Goal: Check status: Check status

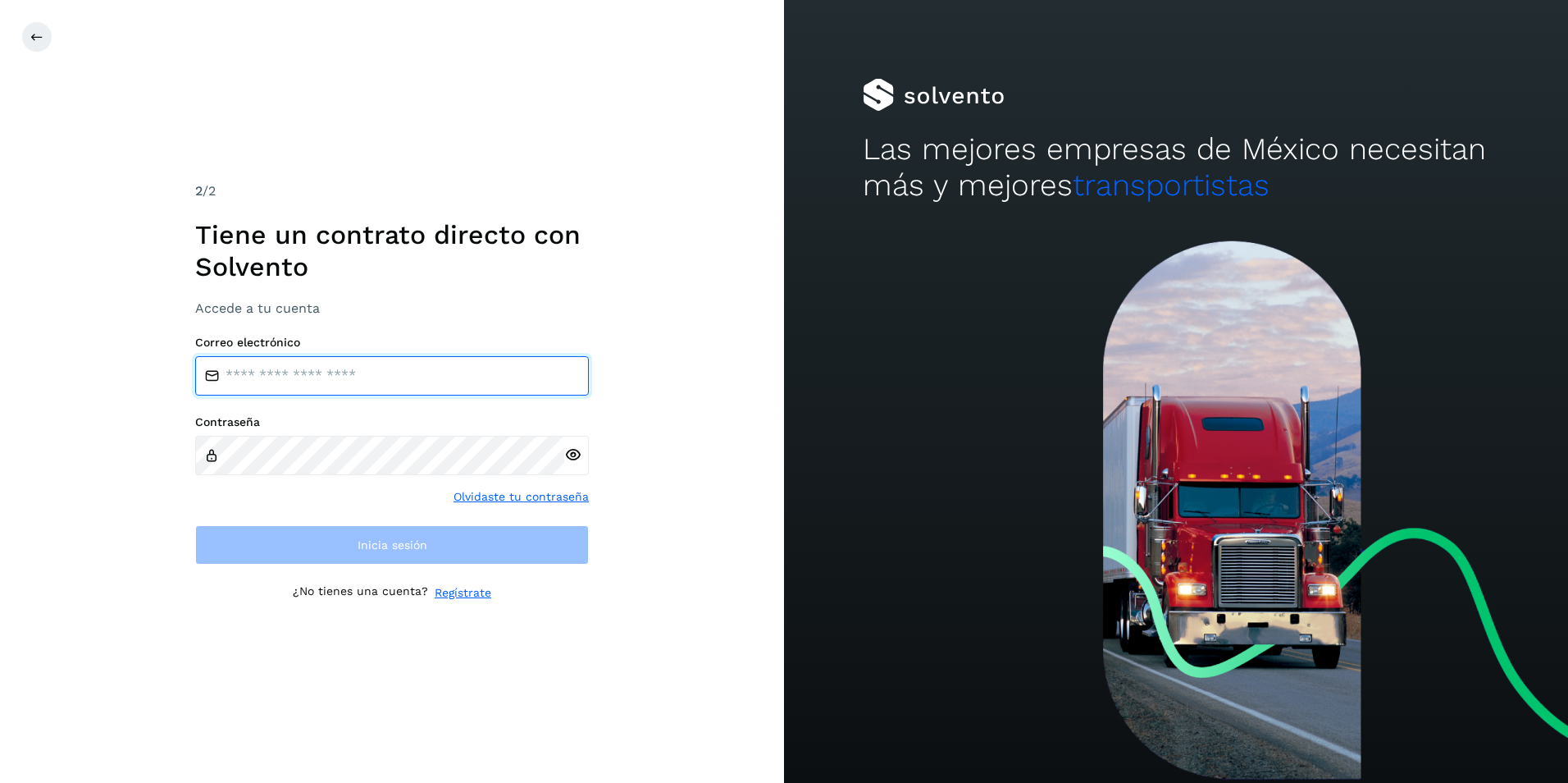
type input "**********"
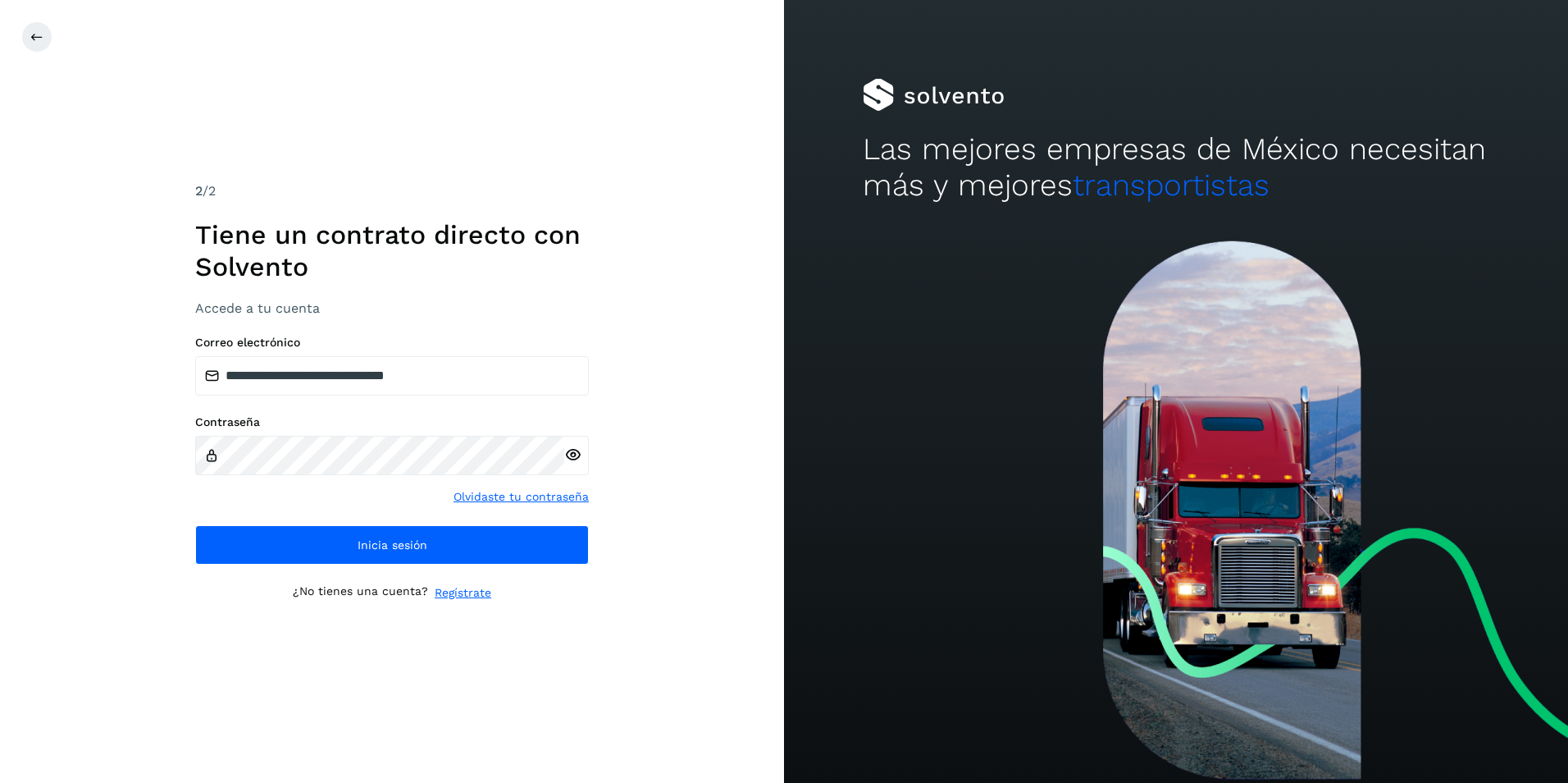
click at [121, 540] on div "**********" at bounding box center [392, 391] width 784 height 783
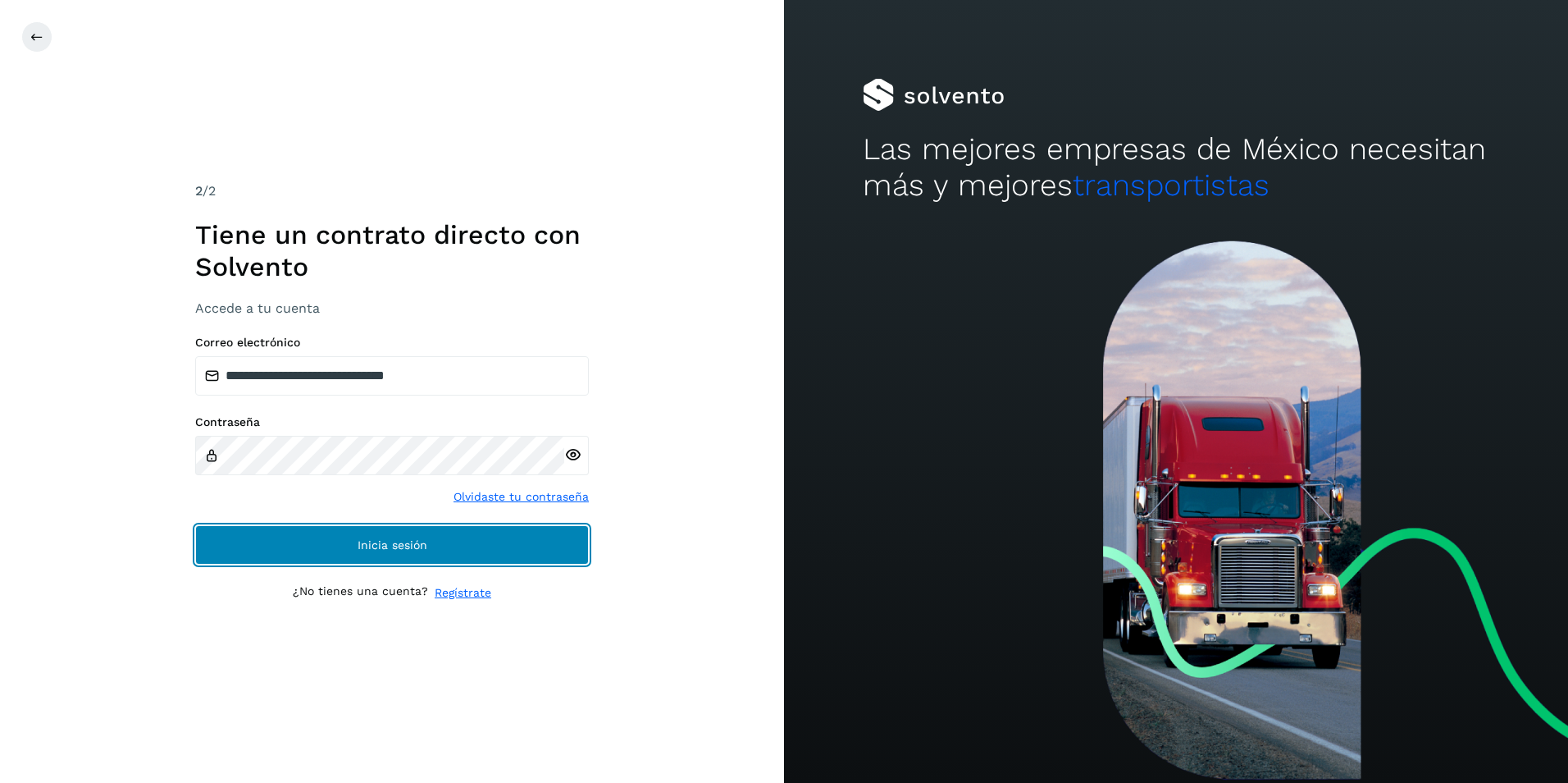
click at [349, 540] on button "Inicia sesión" at bounding box center [392, 545] width 394 height 39
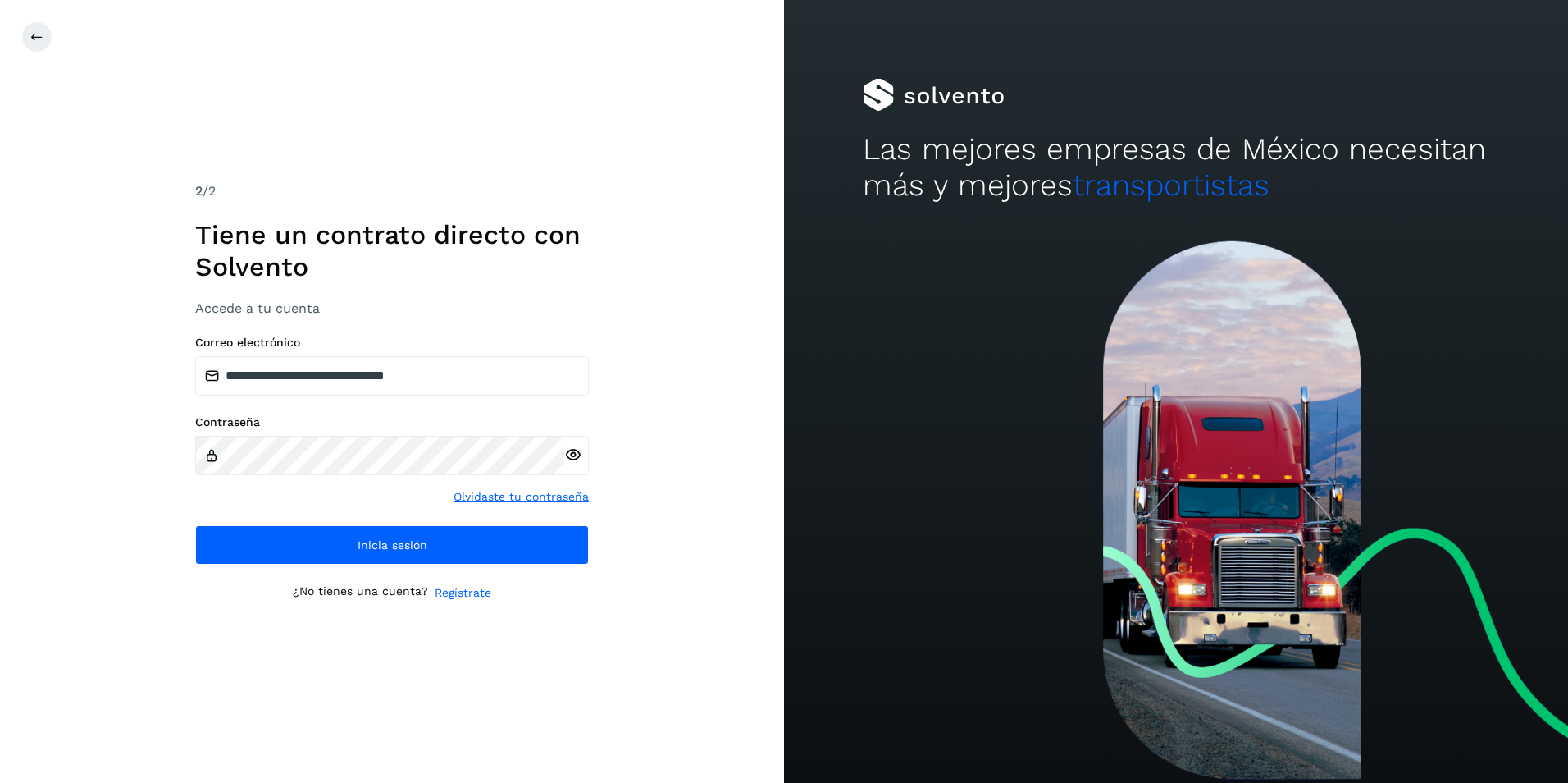
click at [571, 456] on icon at bounding box center [572, 455] width 18 height 18
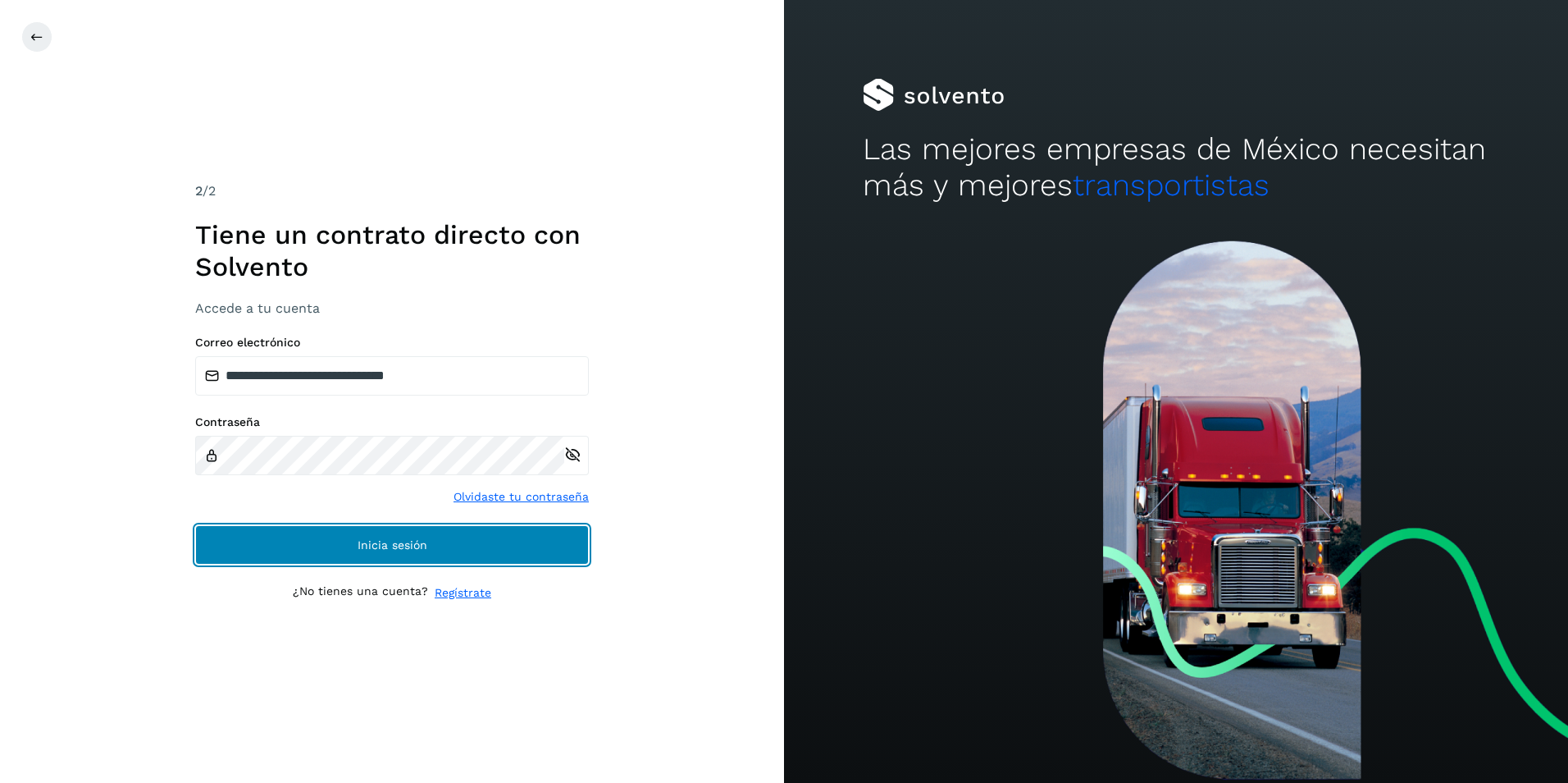
click at [313, 548] on button "Inicia sesión" at bounding box center [392, 545] width 394 height 39
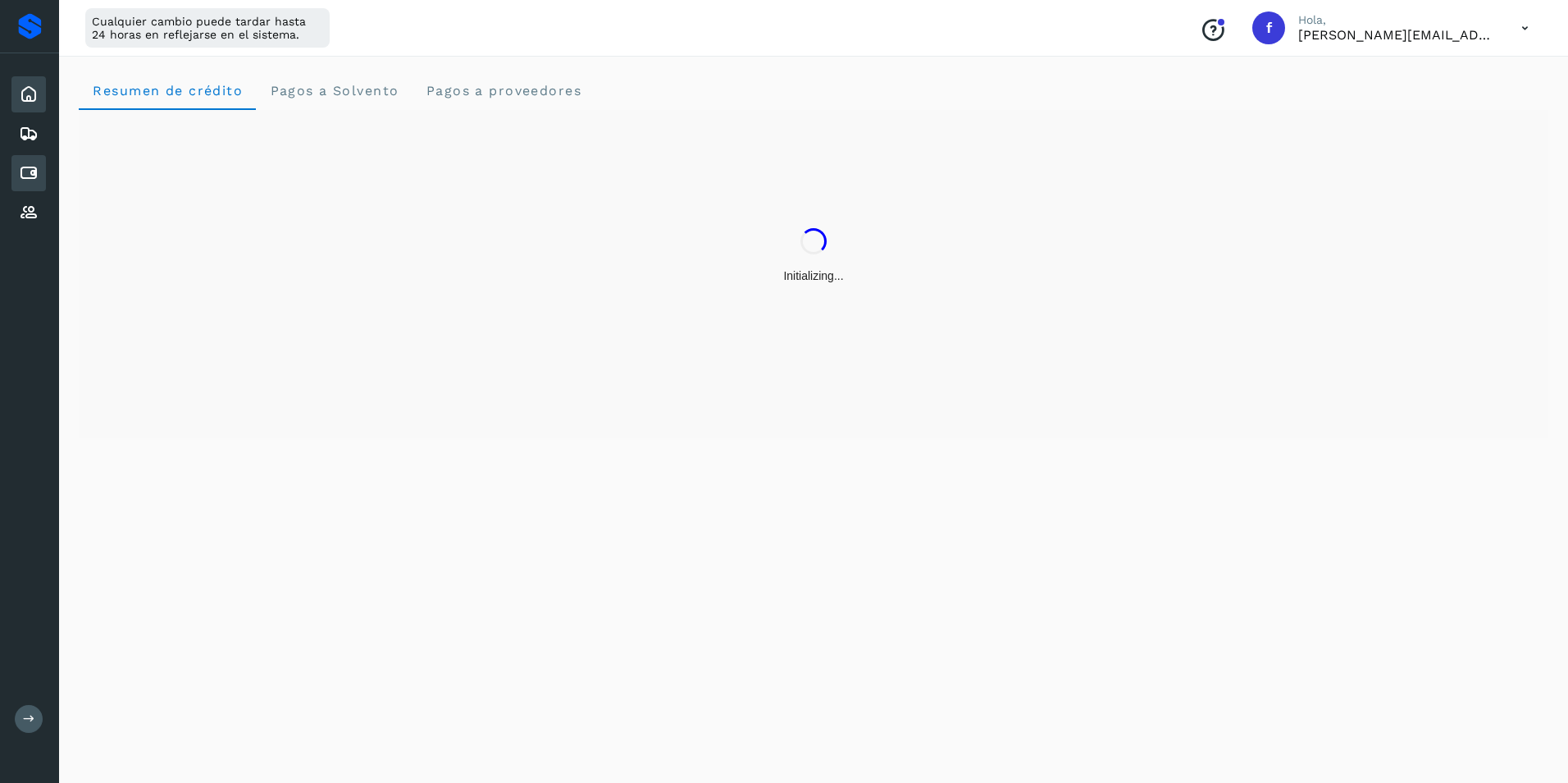
click at [25, 179] on icon at bounding box center [28, 172] width 19 height 19
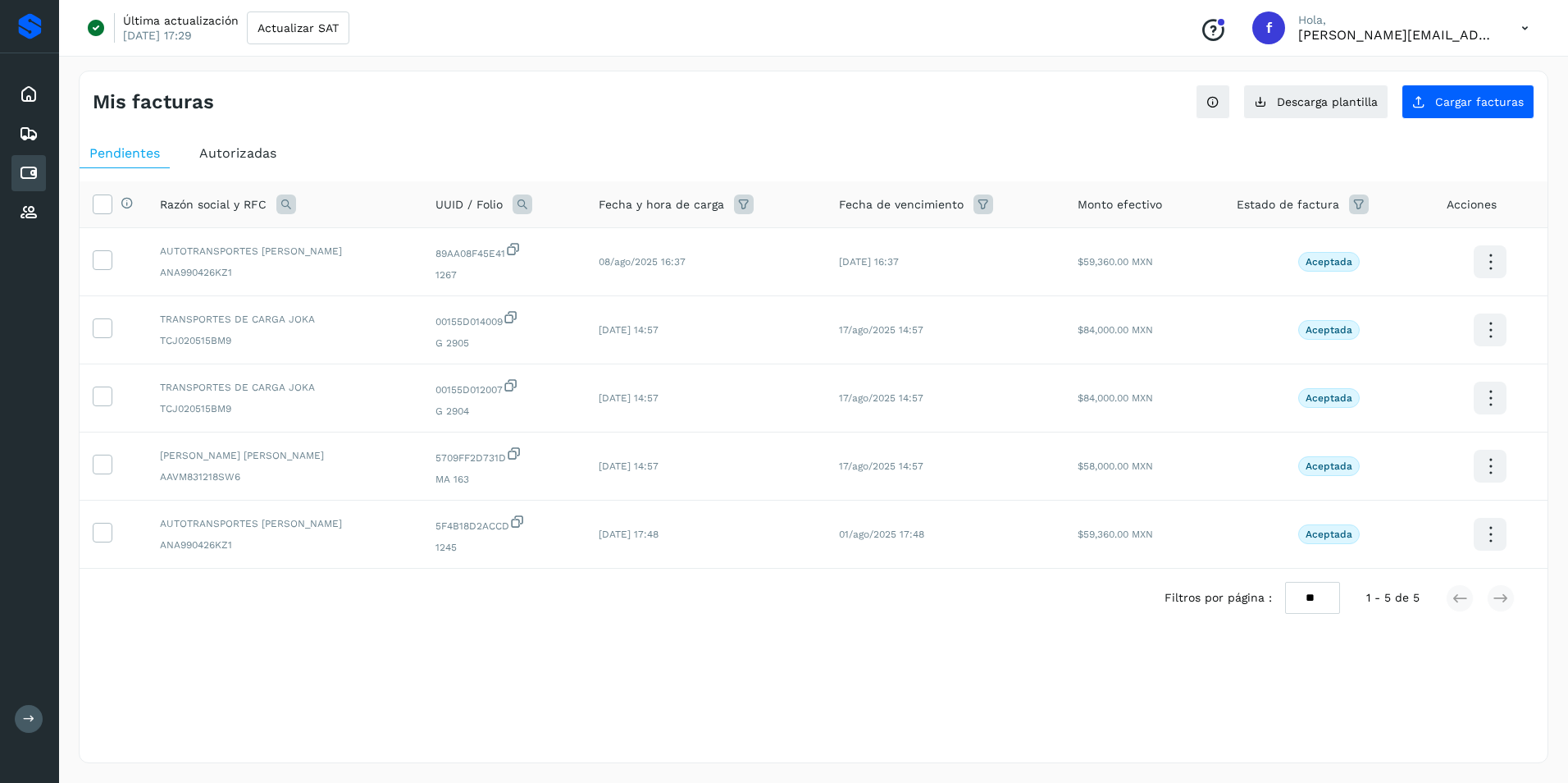
click at [250, 152] on span "Autorizadas" at bounding box center [237, 153] width 77 height 16
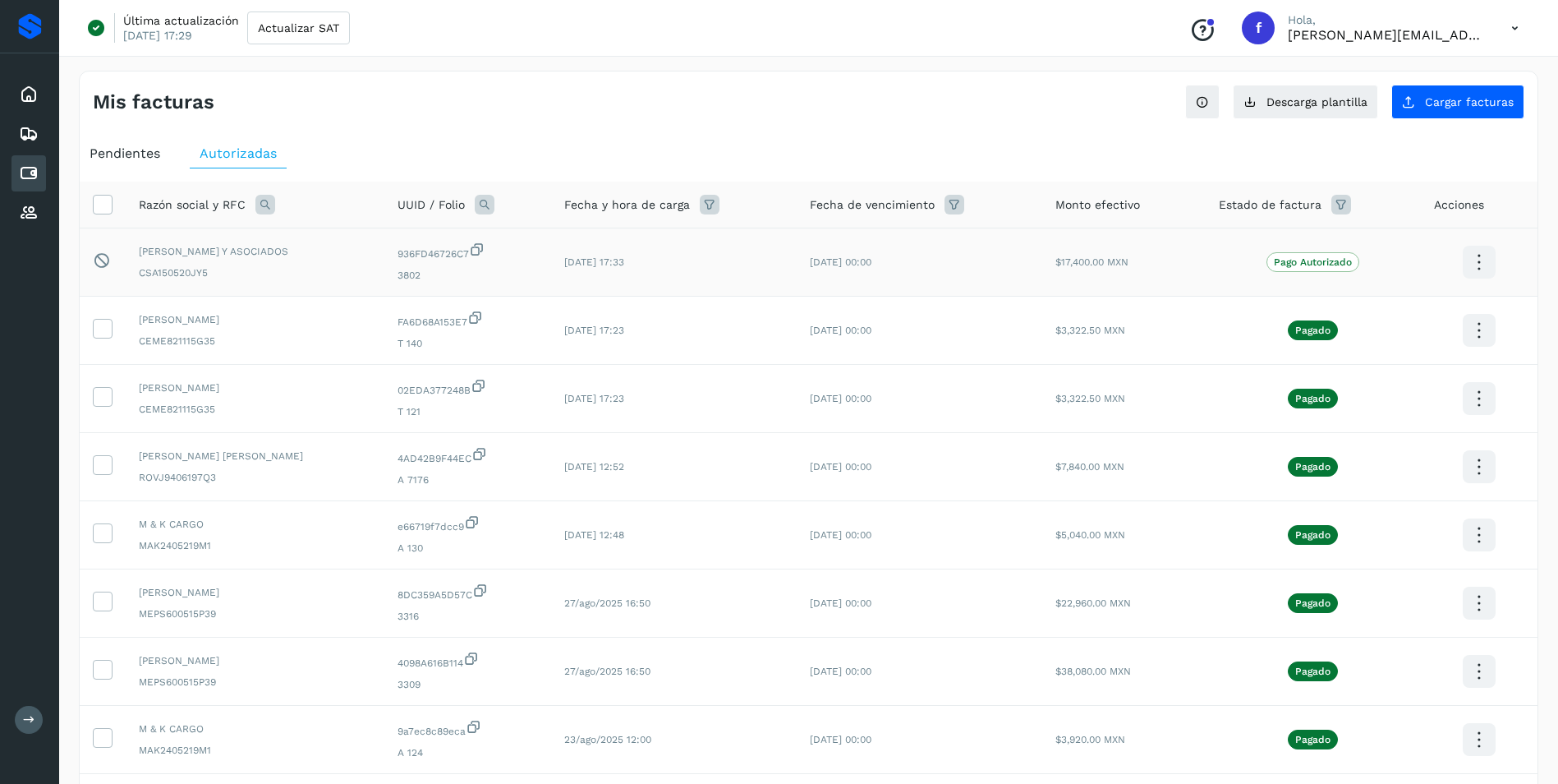
click at [234, 258] on span "[PERSON_NAME] Y ASOCIADOS" at bounding box center [255, 251] width 233 height 15
click at [144, 156] on span "Pendientes" at bounding box center [125, 153] width 71 height 16
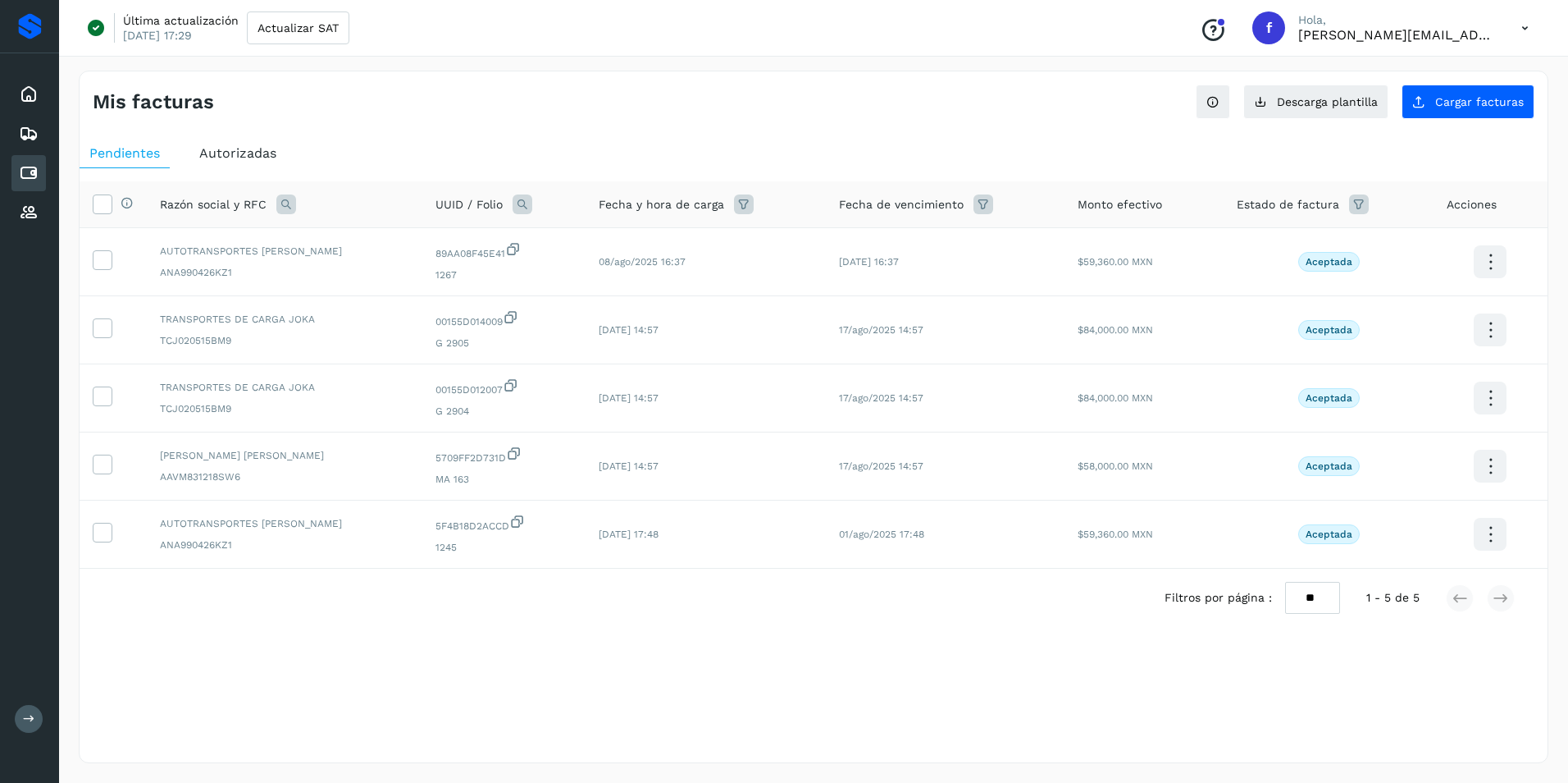
click at [254, 159] on span "Autorizadas" at bounding box center [237, 153] width 77 height 16
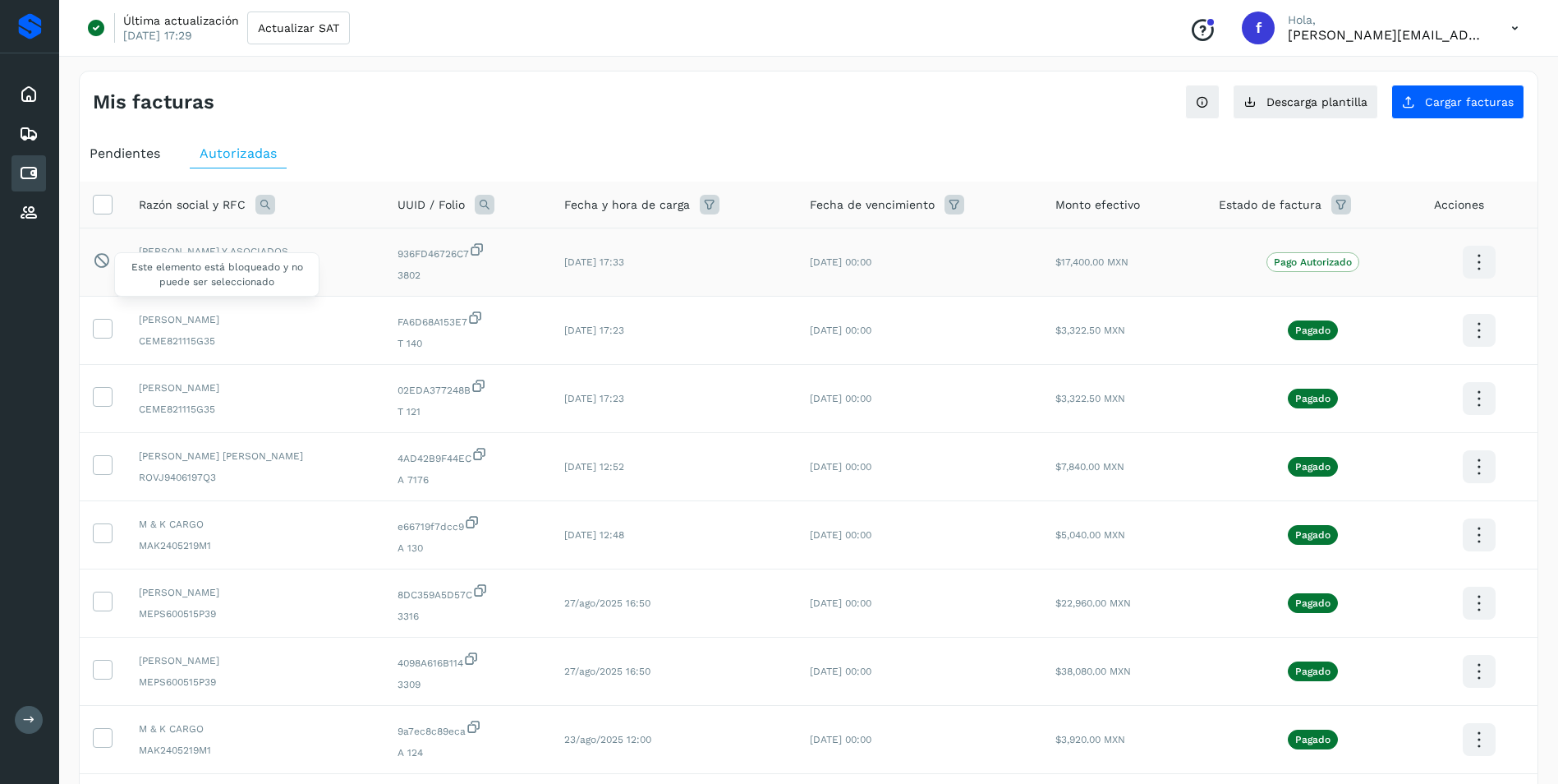
click at [102, 261] on icon at bounding box center [101, 260] width 18 height 18
click at [1480, 258] on icon at bounding box center [1479, 263] width 39 height 39
click at [1379, 247] on button "Ver Detalle" at bounding box center [1397, 246] width 196 height 32
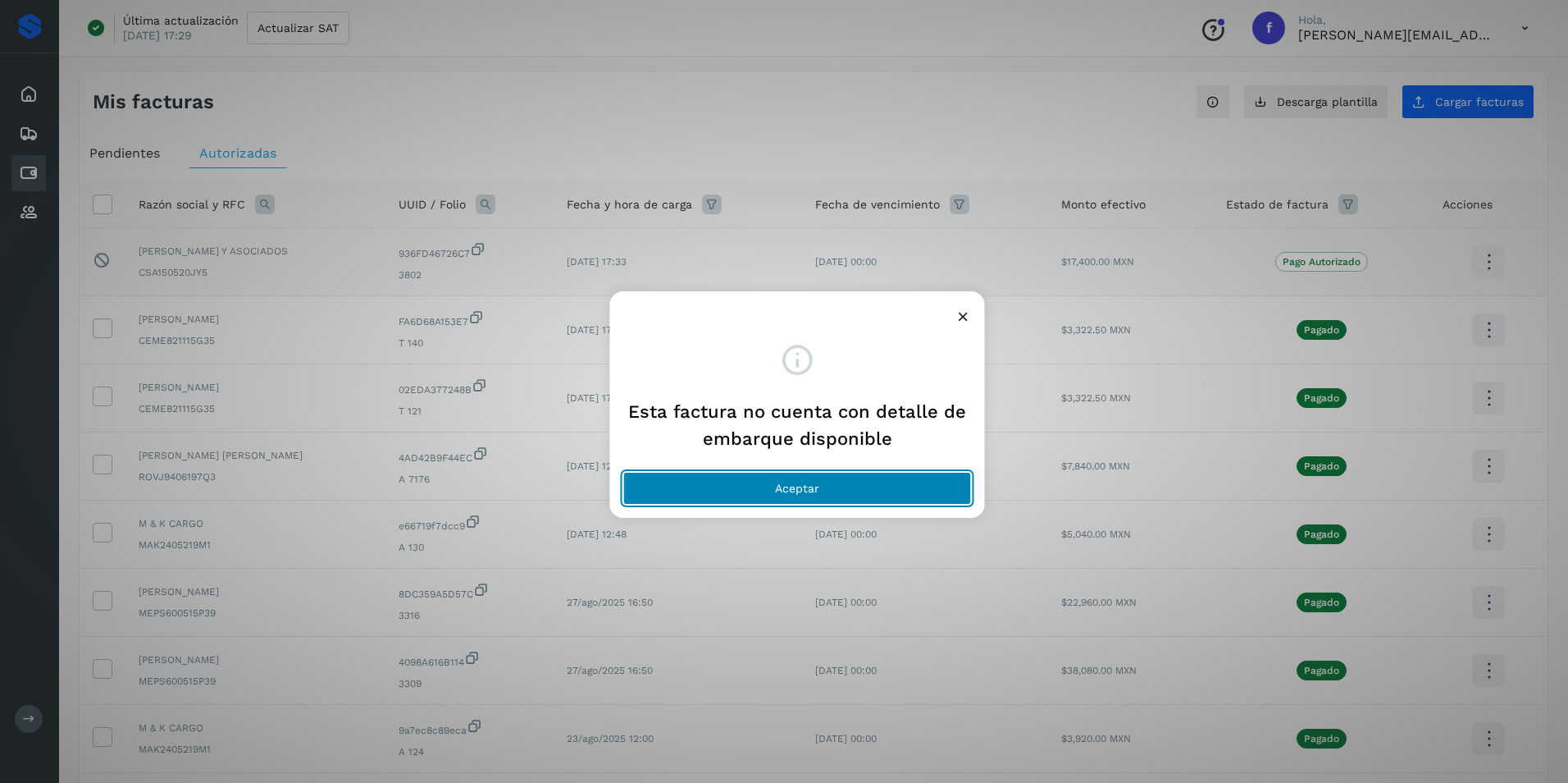
click at [852, 490] on button "Aceptar" at bounding box center [797, 487] width 348 height 32
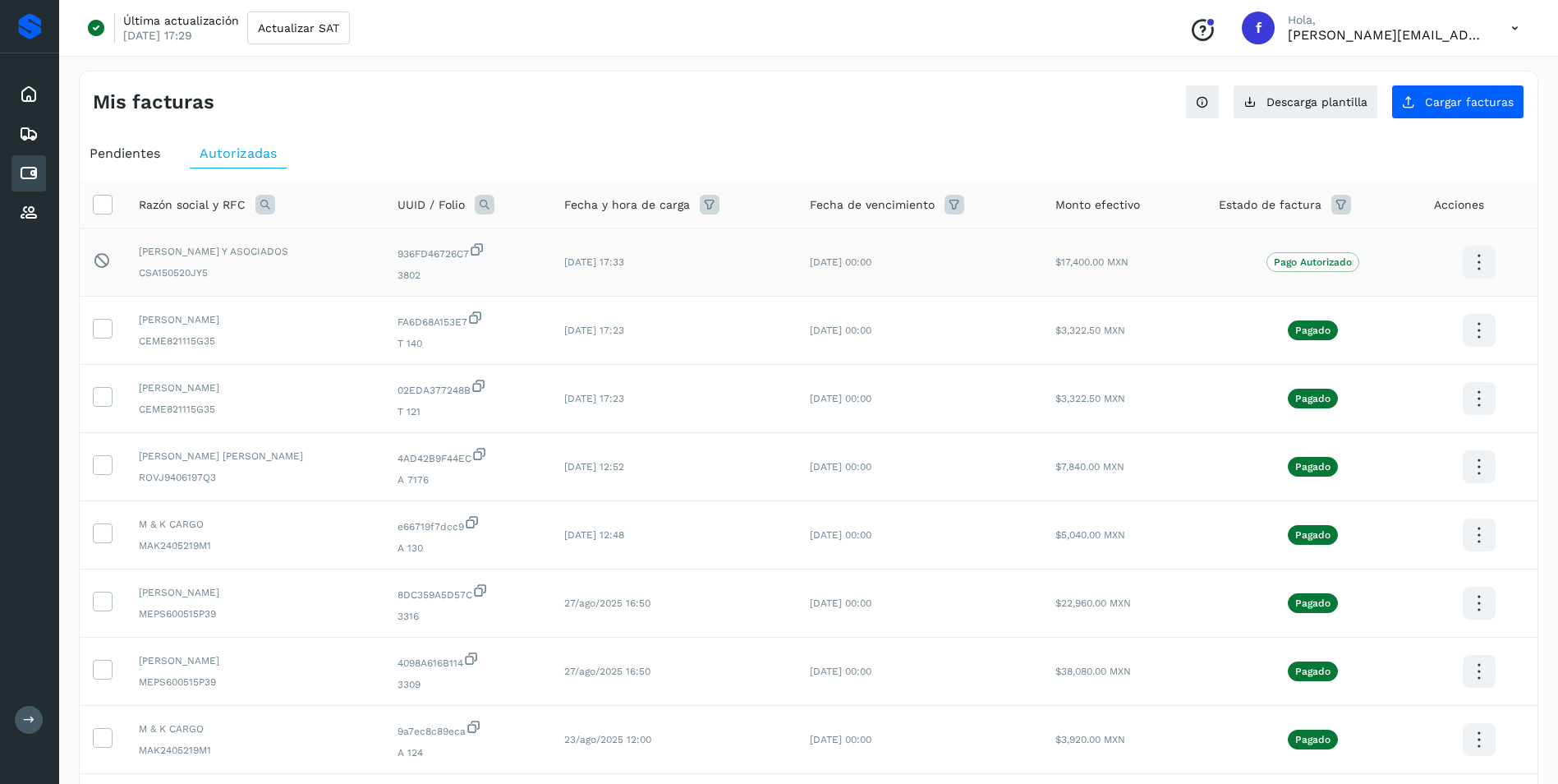
click at [1301, 206] on span "Estado de factura" at bounding box center [1270, 205] width 103 height 18
click at [1482, 330] on icon at bounding box center [1479, 331] width 39 height 39
click at [1127, 141] on div at bounding box center [779, 392] width 1558 height 784
click at [1507, 32] on icon at bounding box center [1515, 28] width 33 height 33
click at [1402, 113] on div "Cerrar sesión" at bounding box center [1434, 106] width 196 height 32
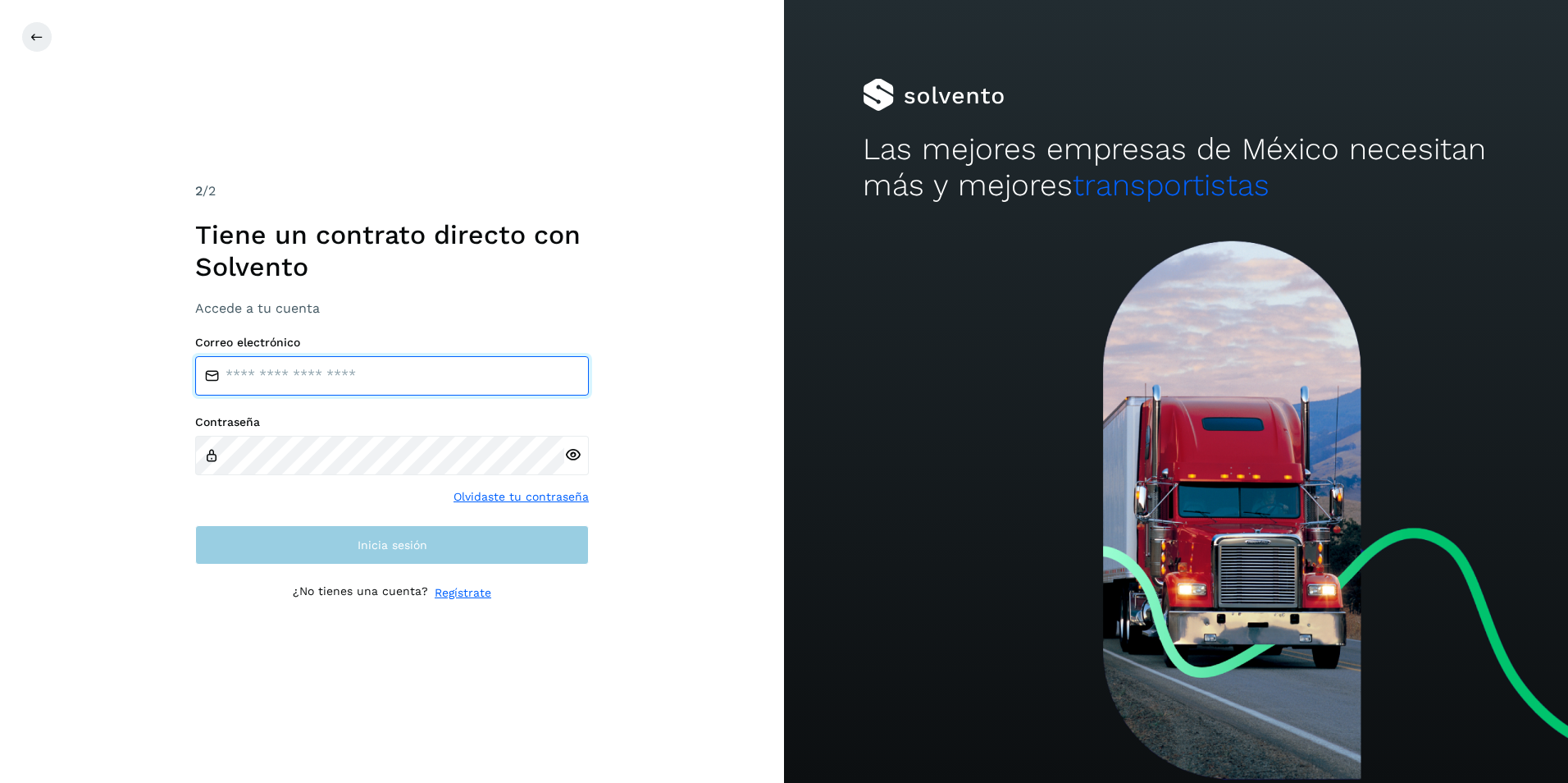
type input "**********"
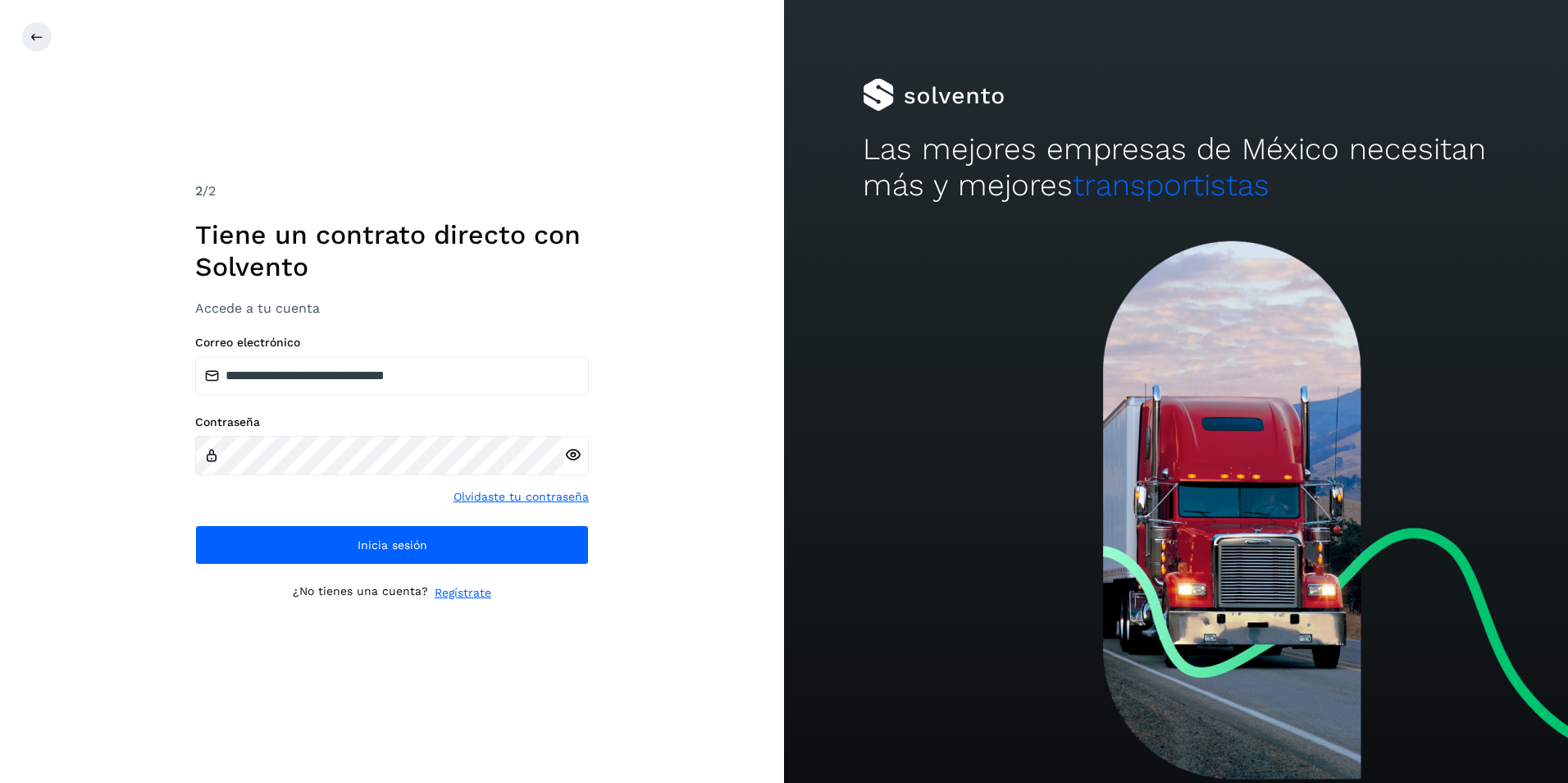
click at [576, 457] on icon at bounding box center [572, 455] width 18 height 18
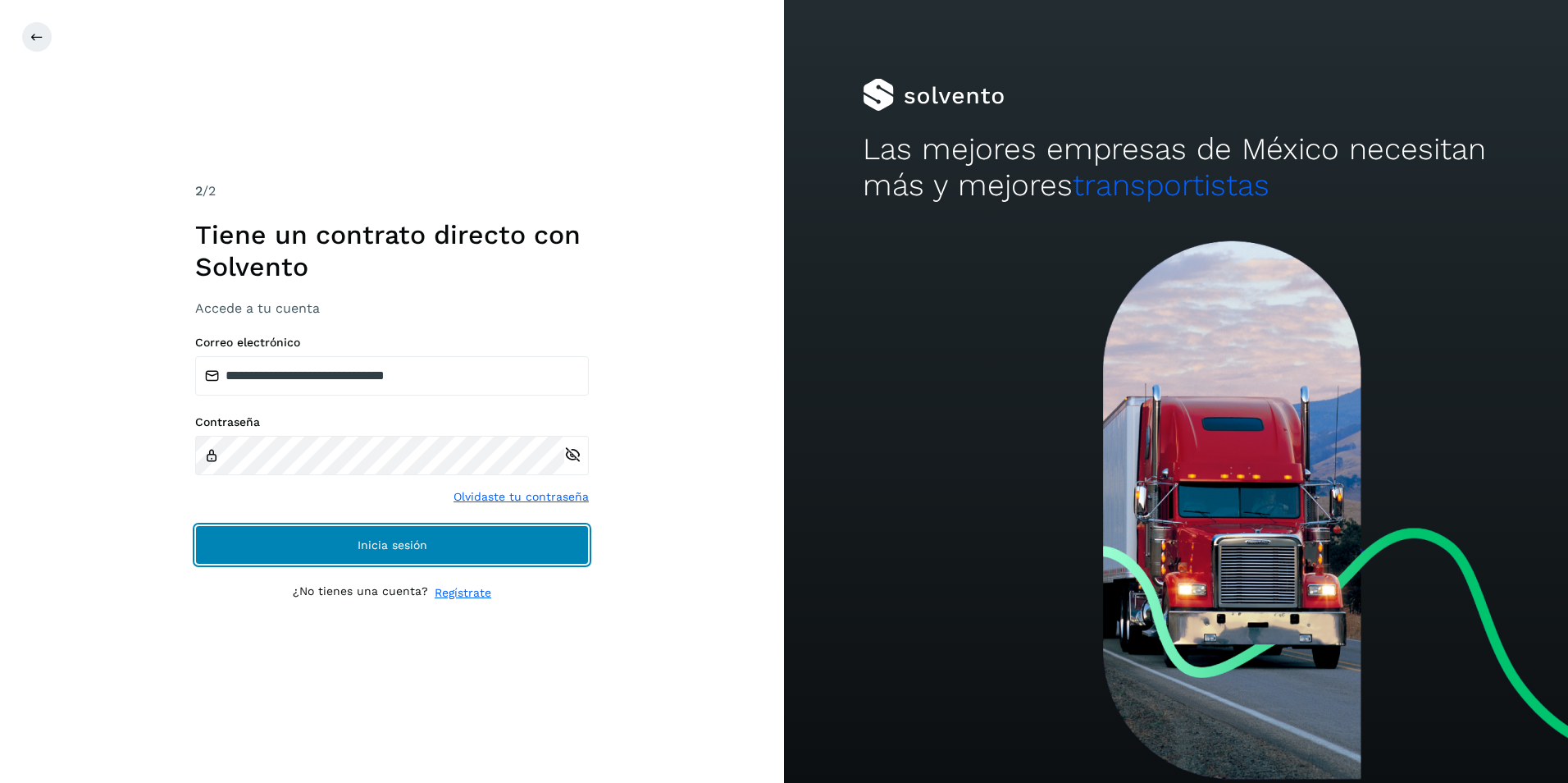
click at [339, 535] on button "Inicia sesión" at bounding box center [392, 545] width 394 height 39
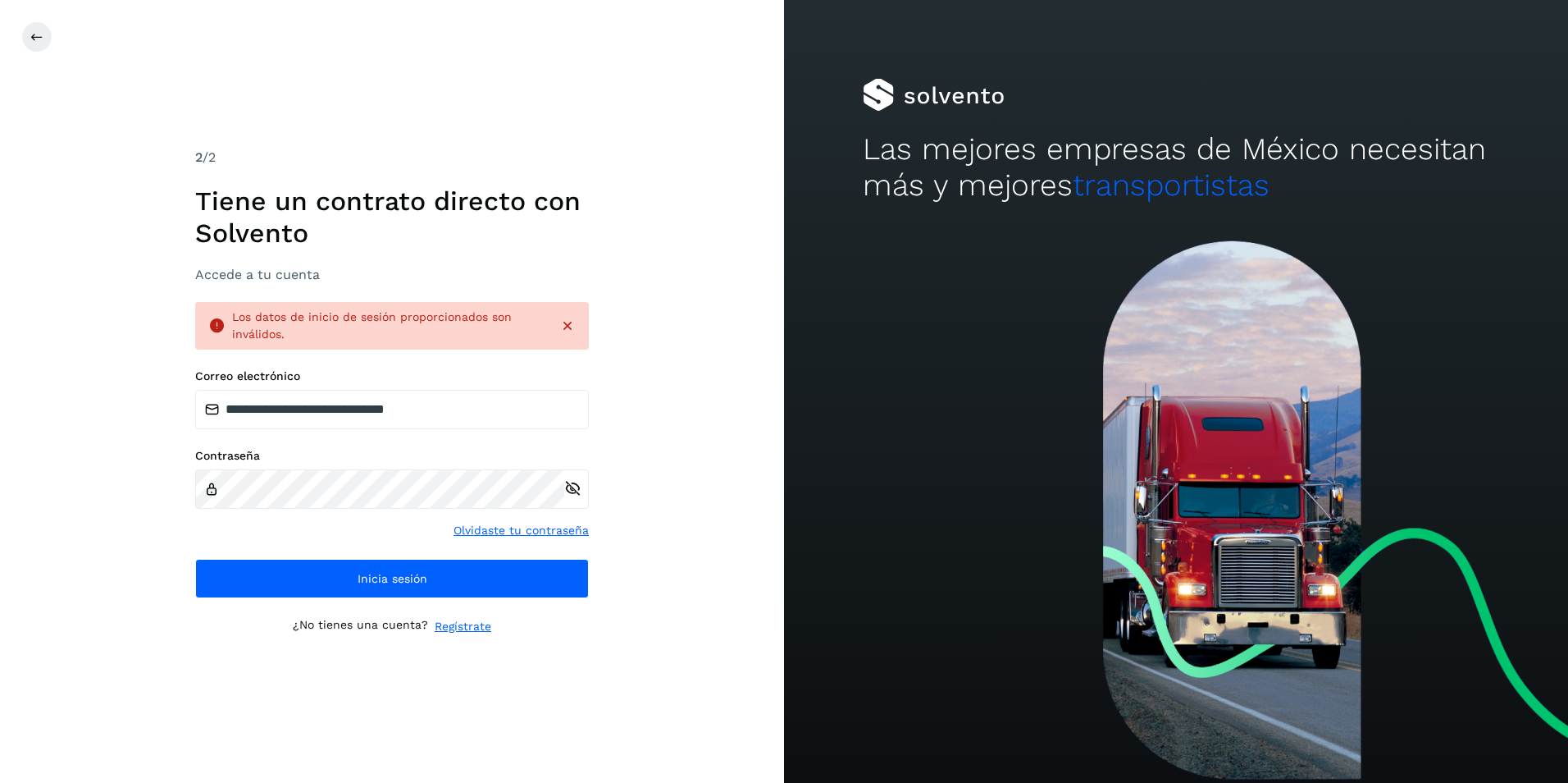
click at [102, 532] on div "**********" at bounding box center [392, 391] width 784 height 783
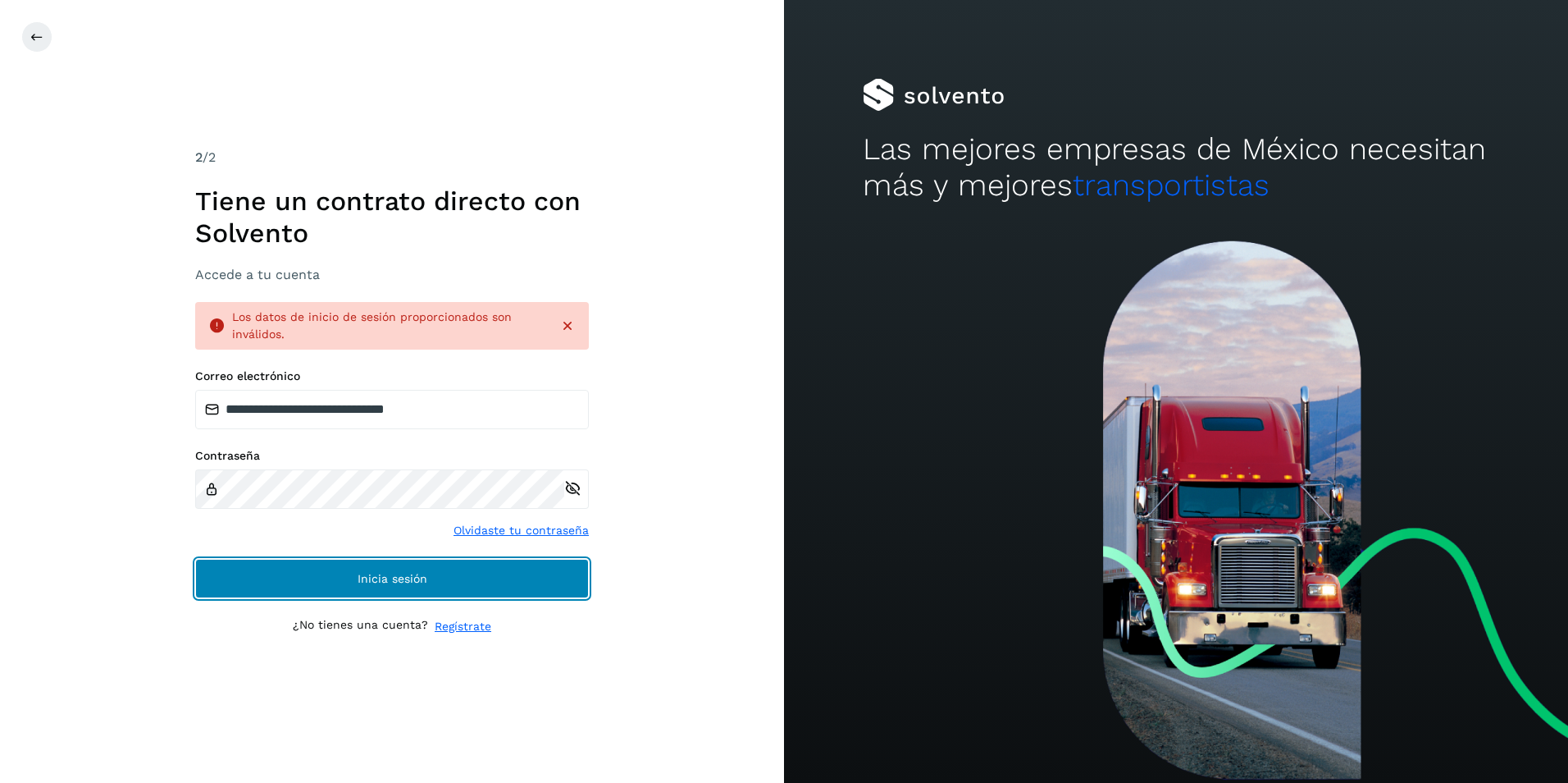
click at [281, 581] on button "Inicia sesión" at bounding box center [392, 578] width 394 height 39
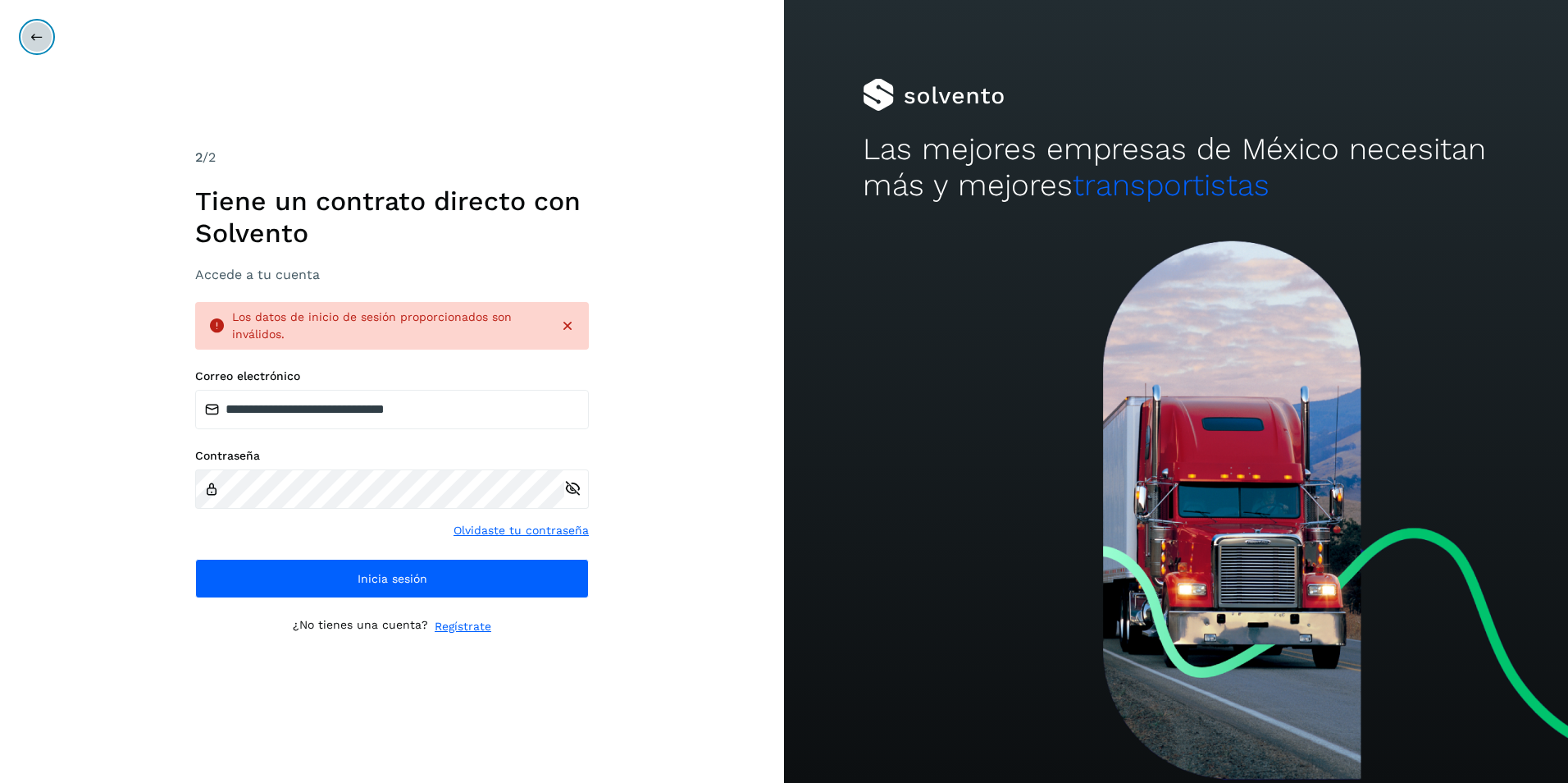
click at [40, 38] on icon at bounding box center [37, 37] width 13 height 13
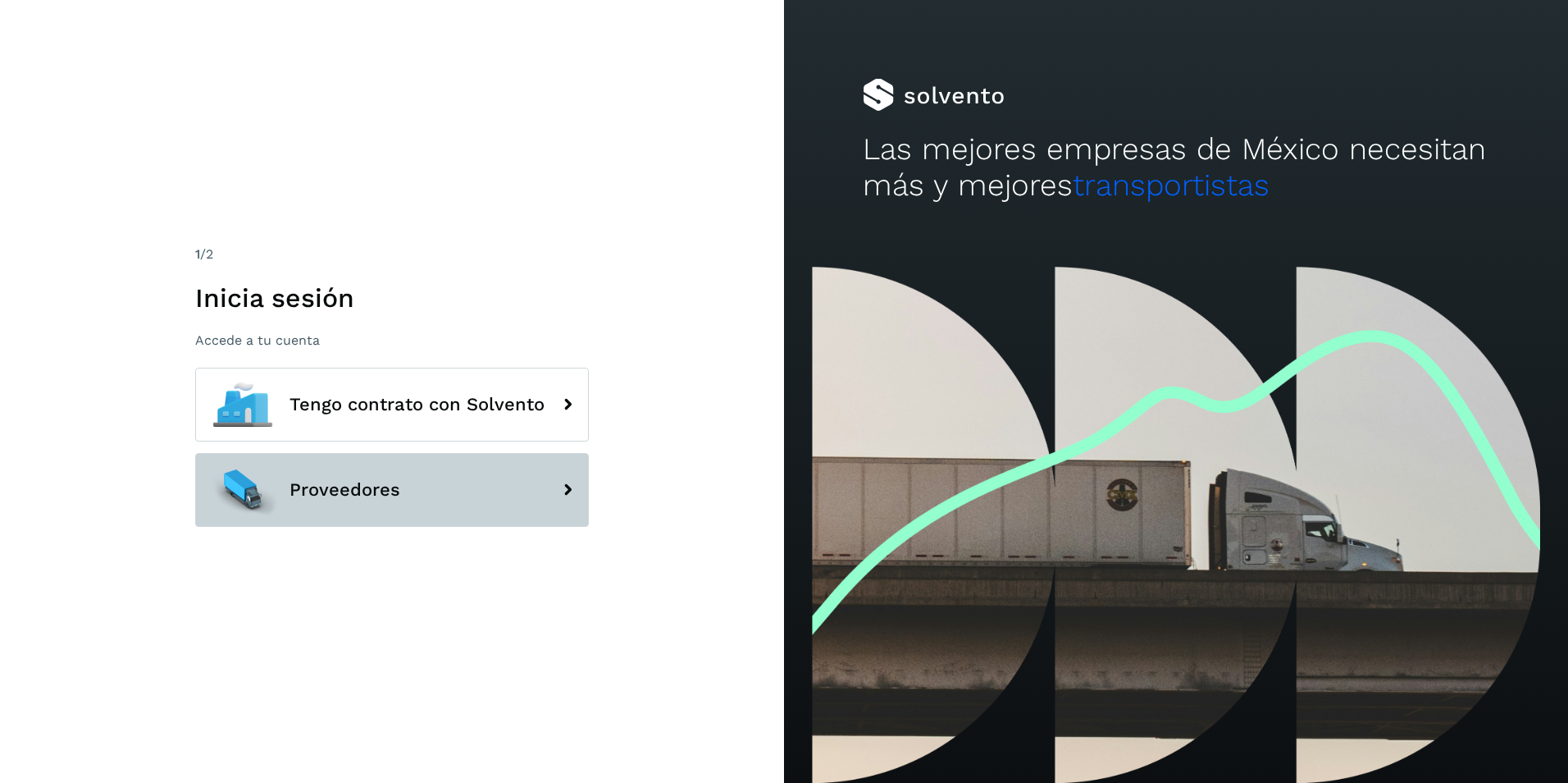
click at [433, 486] on button "Proveedores" at bounding box center [392, 490] width 394 height 74
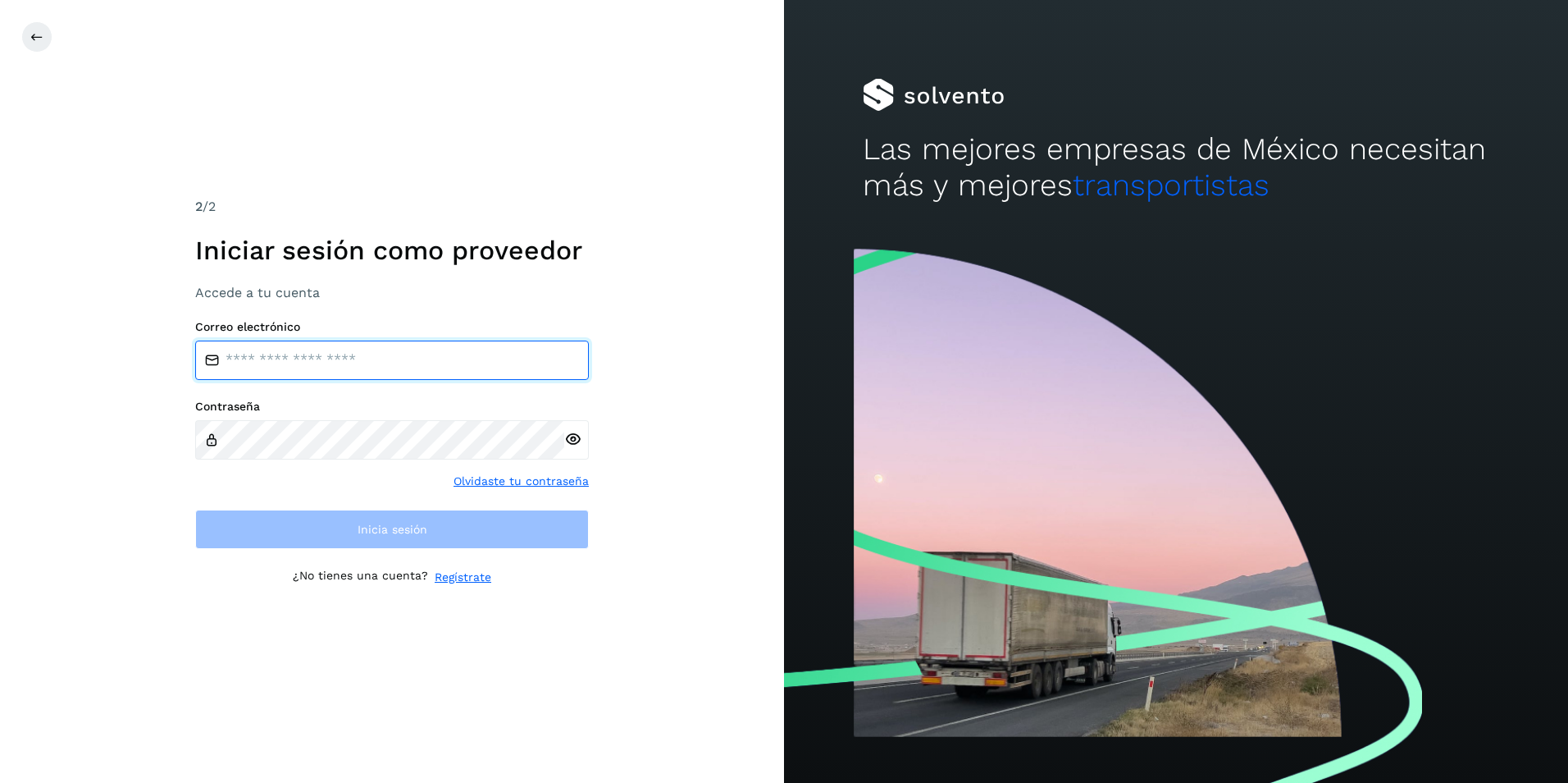
type input "**********"
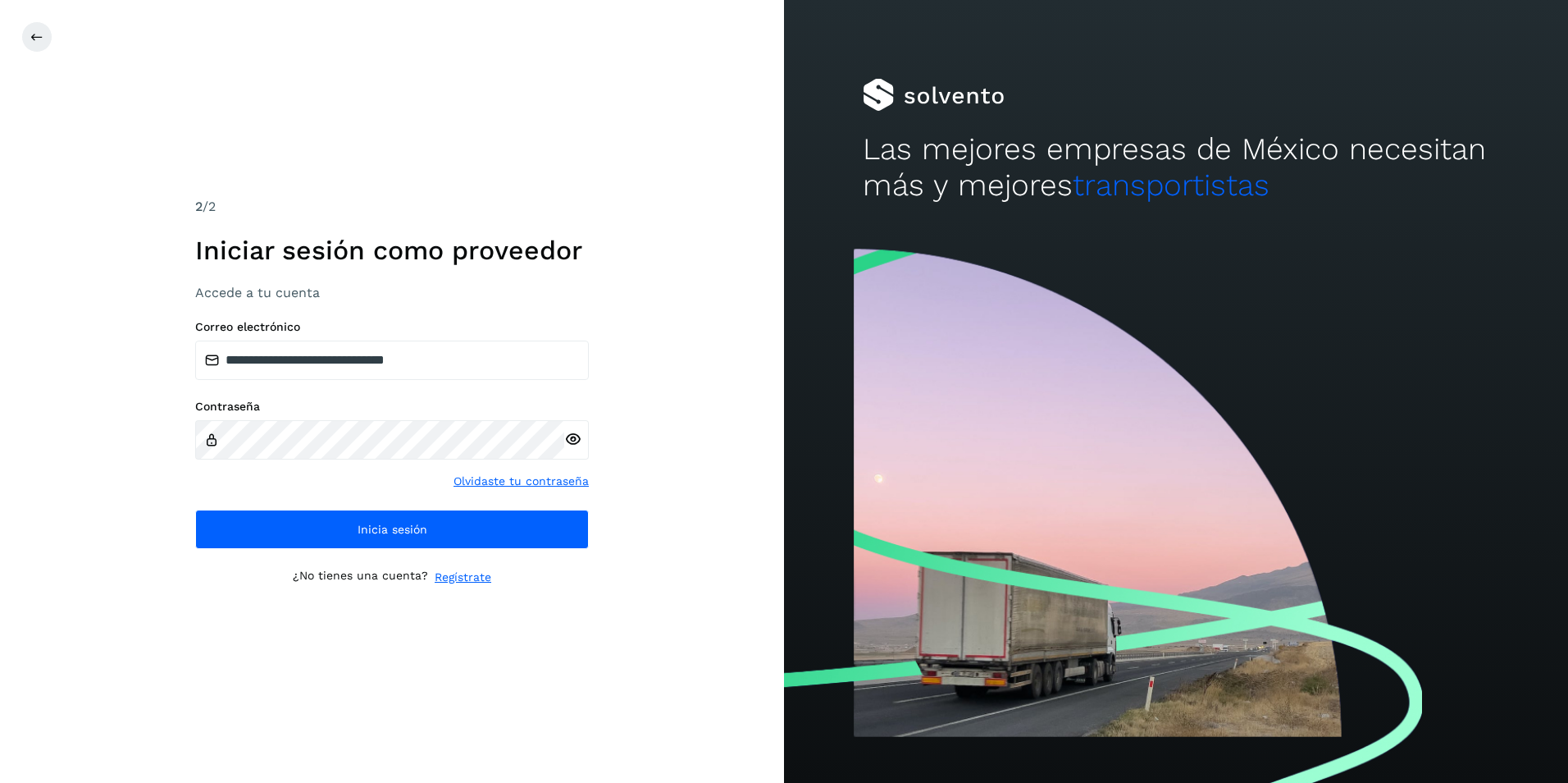
click at [573, 445] on icon at bounding box center [572, 439] width 18 height 18
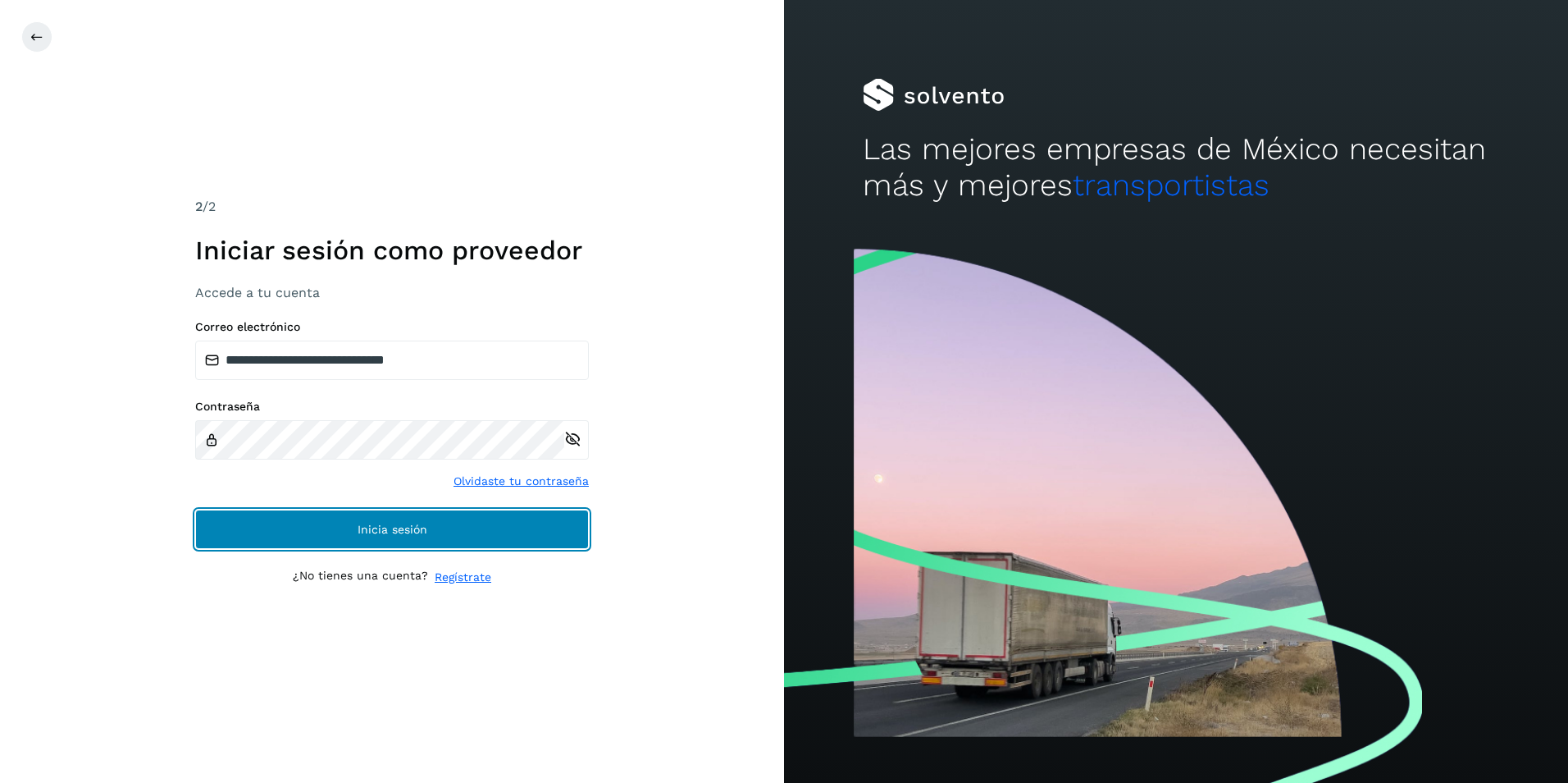
click at [355, 524] on button "Inicia sesión" at bounding box center [392, 529] width 394 height 39
